Goal: Navigation & Orientation: Go to known website

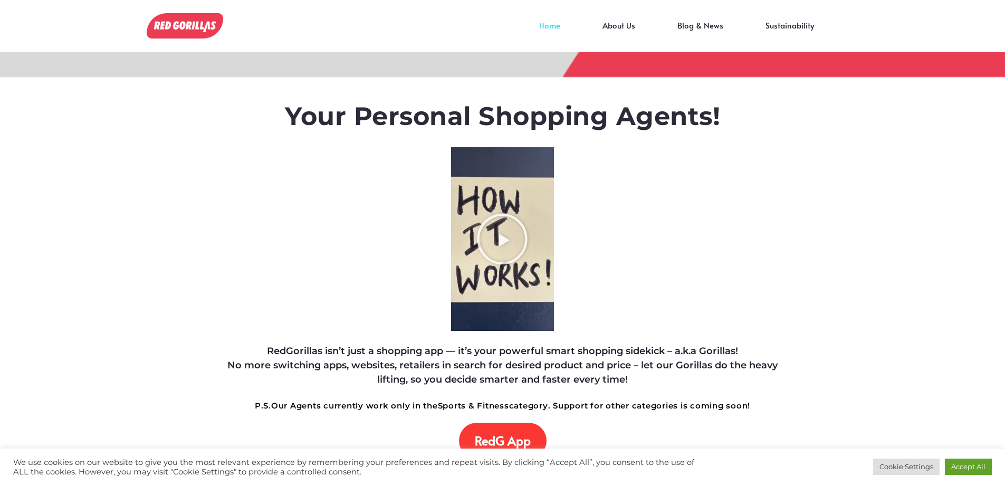
click at [539, 31] on link "Home" at bounding box center [549, 33] width 63 height 16
click at [494, 443] on span "RedG App" at bounding box center [503, 440] width 56 height 15
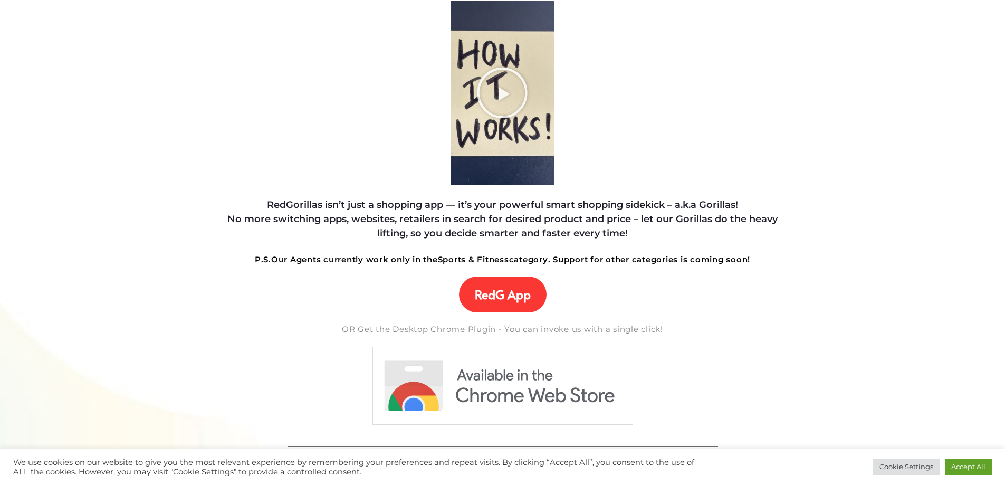
scroll to position [144, 0]
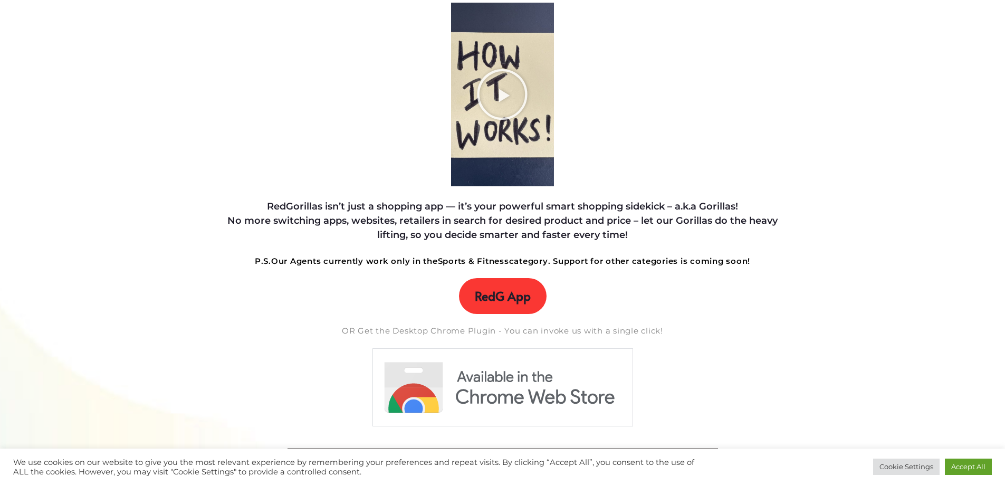
click at [530, 305] on link "RedG App" at bounding box center [503, 296] width 88 height 36
click at [509, 303] on span "RedG App" at bounding box center [503, 295] width 56 height 15
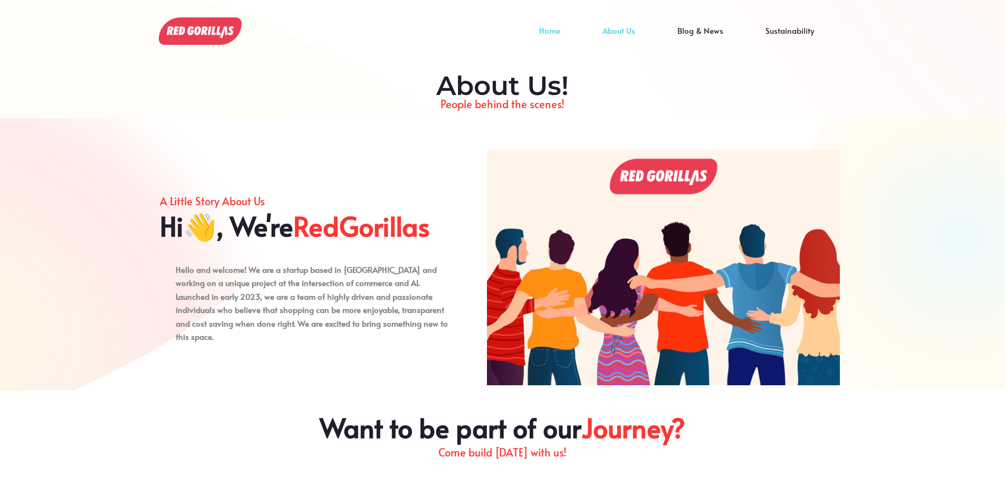
click at [547, 31] on link "Home" at bounding box center [549, 39] width 63 height 16
